Goal: Communication & Community: Answer question/provide support

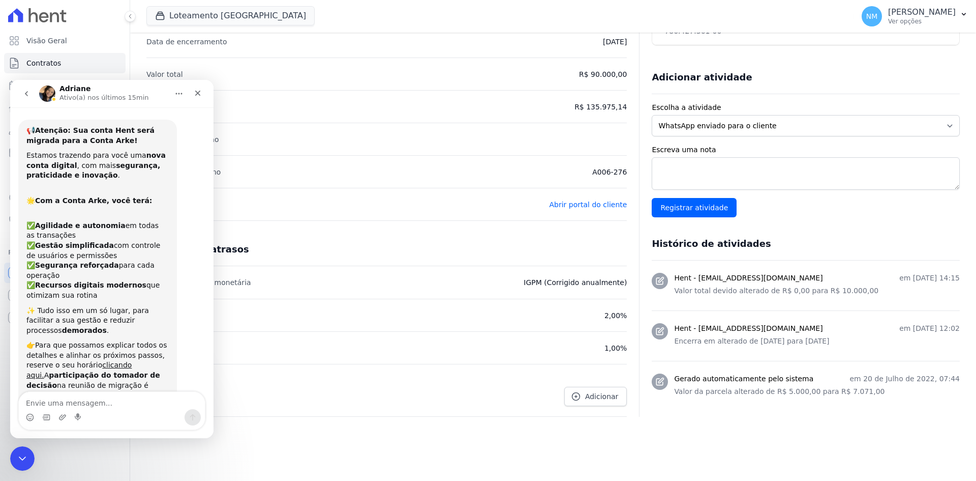
scroll to position [2671, 0]
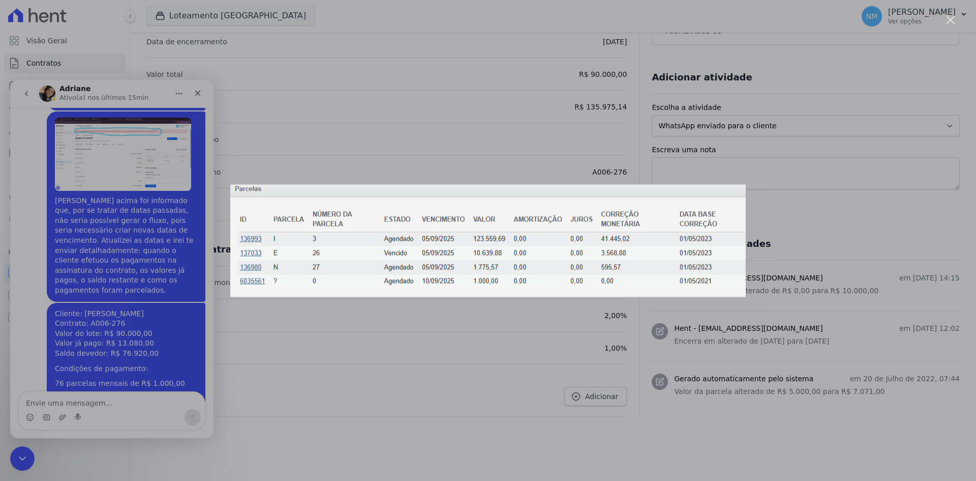
scroll to position [0, 0]
click at [300, 318] on div "Messenger da Intercom" at bounding box center [488, 240] width 976 height 481
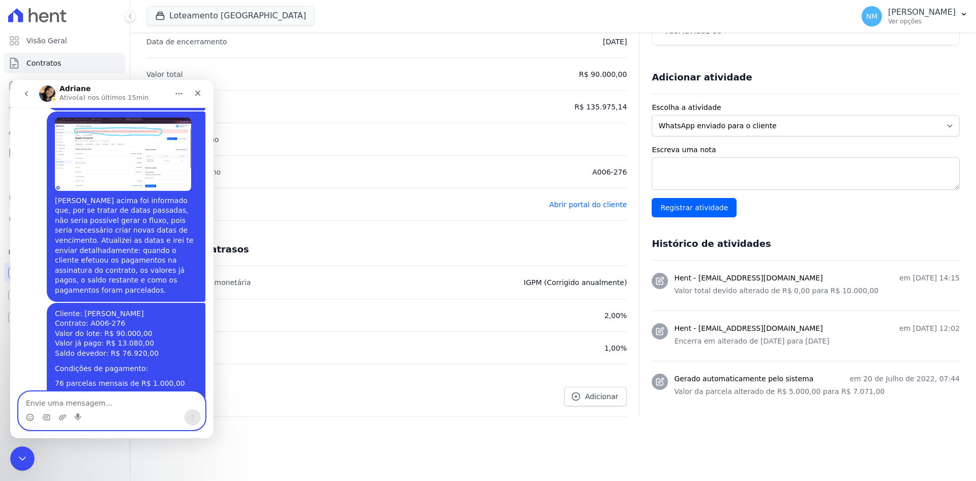
click at [98, 398] on textarea "Envie uma mensagem..." at bounding box center [112, 400] width 186 height 17
click at [127, 404] on textarea "Envie uma mensagem..." at bounding box center [112, 400] width 186 height 17
paste textarea "Pode descartar, sim, Adri. O cliente pagou um total de R$ 13.080,00 à antiga ad…"
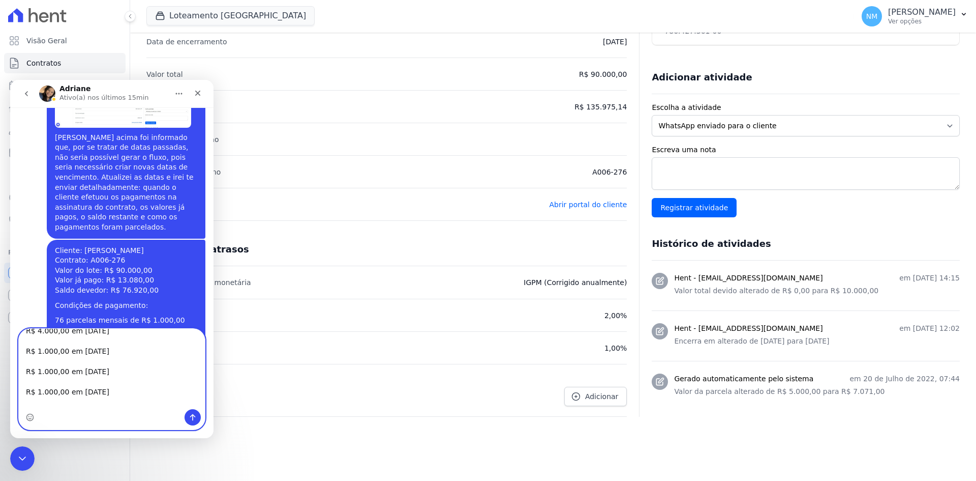
scroll to position [79, 0]
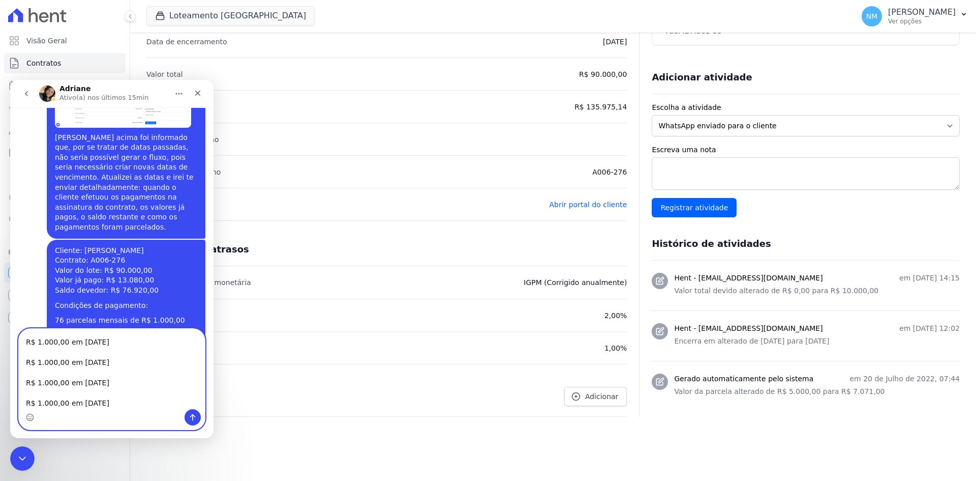
type textarea "Pode descartar, sim, Adri. O cliente pagou um total de R$ 13.080,00 à antiga ad…"
click at [192, 415] on icon "Enviar uma mensagem" at bounding box center [193, 417] width 8 height 8
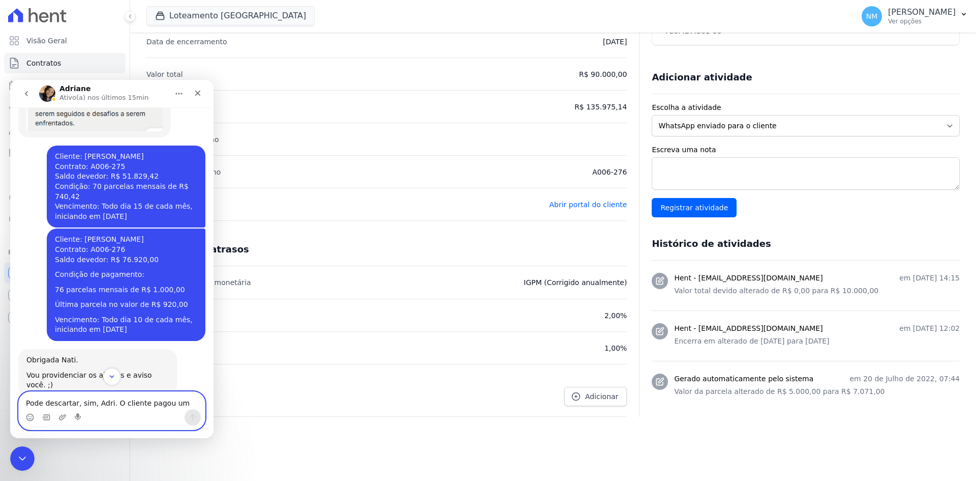
scroll to position [1957, 0]
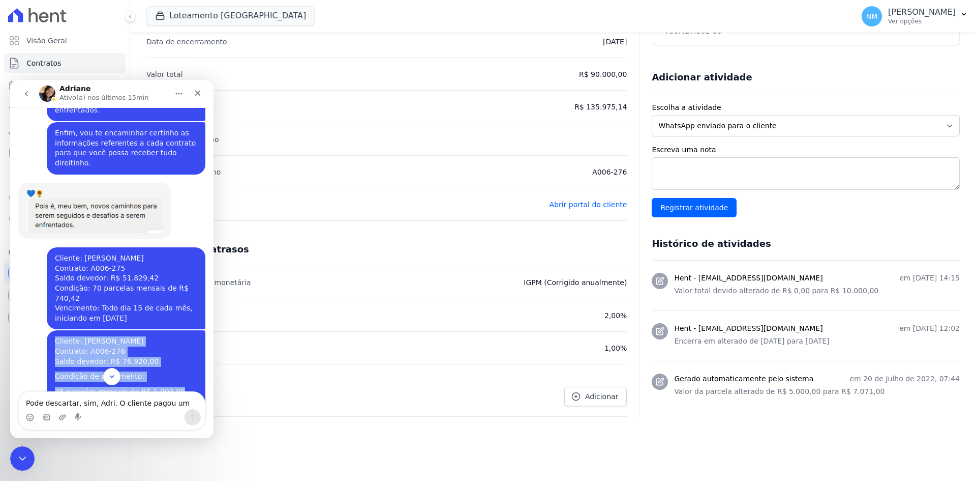
drag, startPoint x: 47, startPoint y: 251, endPoint x: 168, endPoint y: 251, distance: 121.5
click at [168, 330] on div "Cliente: [PERSON_NAME] Contrato: A006-276 Saldo devedor: R$ 76.920,00 Condição …" at bounding box center [126, 386] width 159 height 112
click at [168, 386] on div "76 parcelas mensais de R$ 1.000,00" at bounding box center [126, 391] width 142 height 10
drag, startPoint x: 50, startPoint y: 250, endPoint x: 168, endPoint y: 264, distance: 118.3
click at [168, 336] on div "Cliente: [PERSON_NAME] Contrato: A006-276 Saldo devedor: R$ 76.920,00 Condição …" at bounding box center [126, 386] width 142 height 100
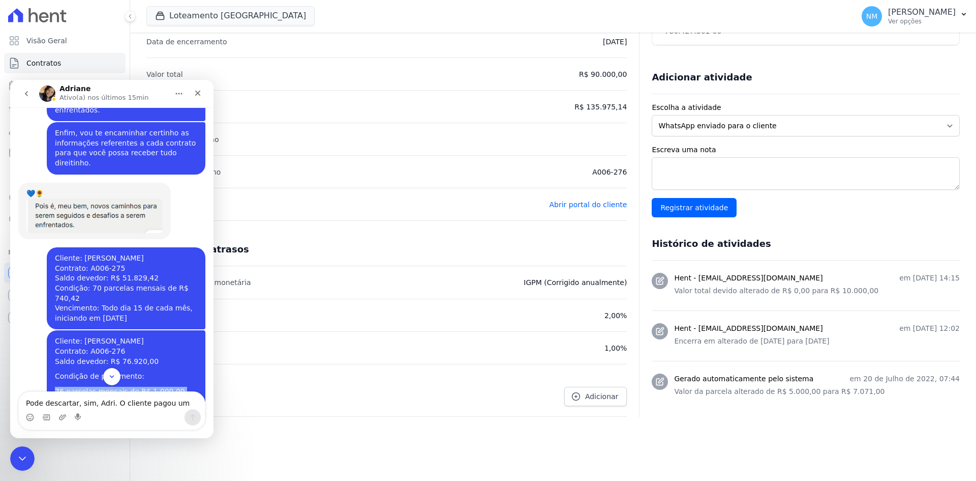
copy div "76 parcelas mensais de R$ 1.000,00 Última parcela no valor de R$ 920,00"
click at [125, 398] on textarea "Pode descartar, sim, Adri. O cliente pagou um total de R$ 13.080,00 à antiga ad…" at bounding box center [112, 400] width 186 height 17
click at [108, 374] on icon "Scroll to bottom" at bounding box center [111, 376] width 9 height 9
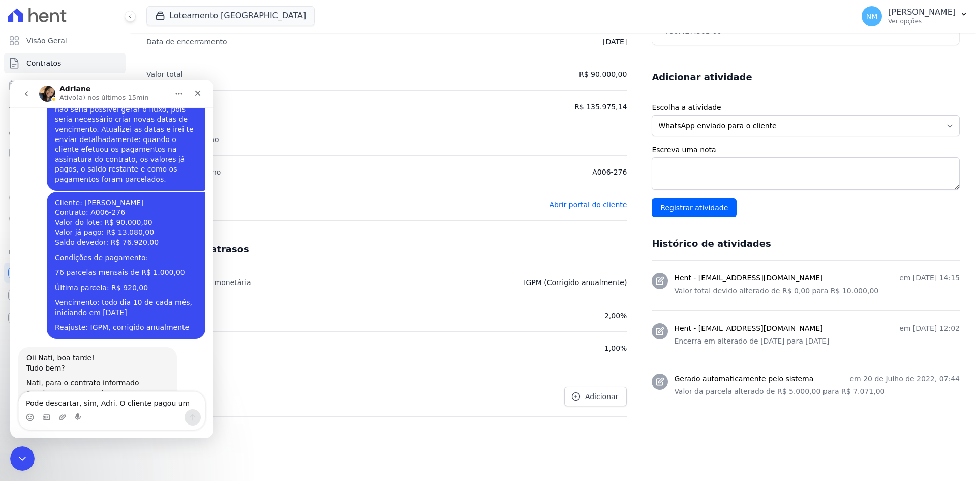
scroll to position [2821, 0]
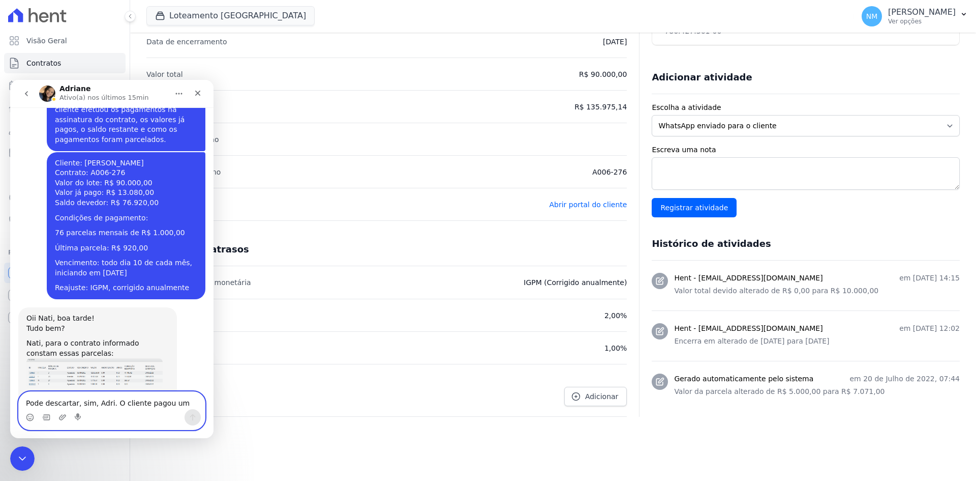
click at [108, 401] on textarea "Pode descartar, sim, Adri. O cliente pagou um total de R$ 13.080,00 à antiga ad…" at bounding box center [112, 400] width 186 height 17
paste textarea "Restando um saldo devedor de R$ 76.920,00, reparcelado nas seguintes condições:…"
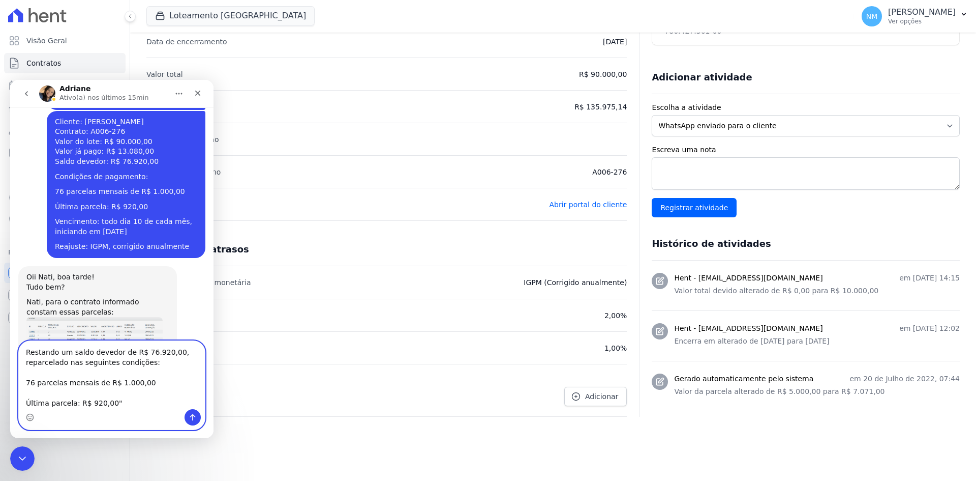
scroll to position [2872, 0]
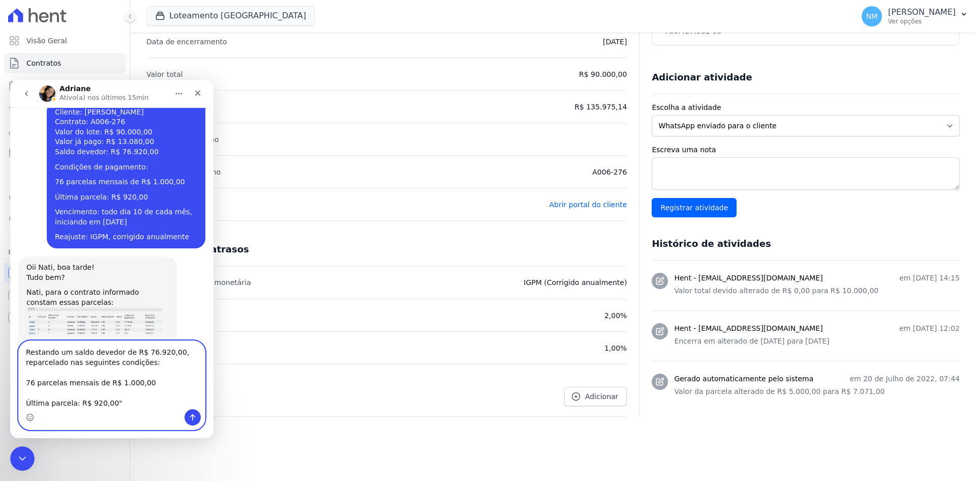
type textarea "Restando um saldo devedor de R$ 76.920,00, reparcelado nas seguintes condições:…"
click at [192, 419] on icon "Enviar uma mensagem" at bounding box center [193, 417] width 8 height 8
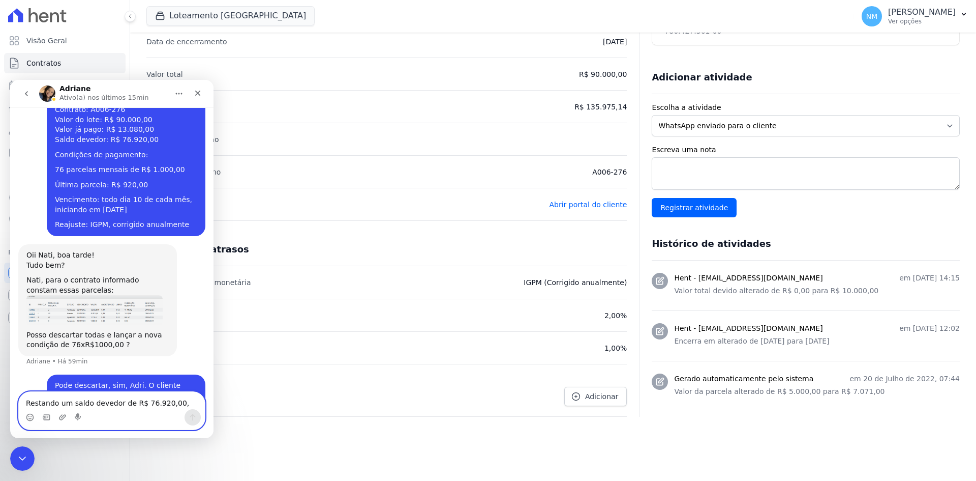
scroll to position [2924, 0]
